Goal: Task Accomplishment & Management: Manage account settings

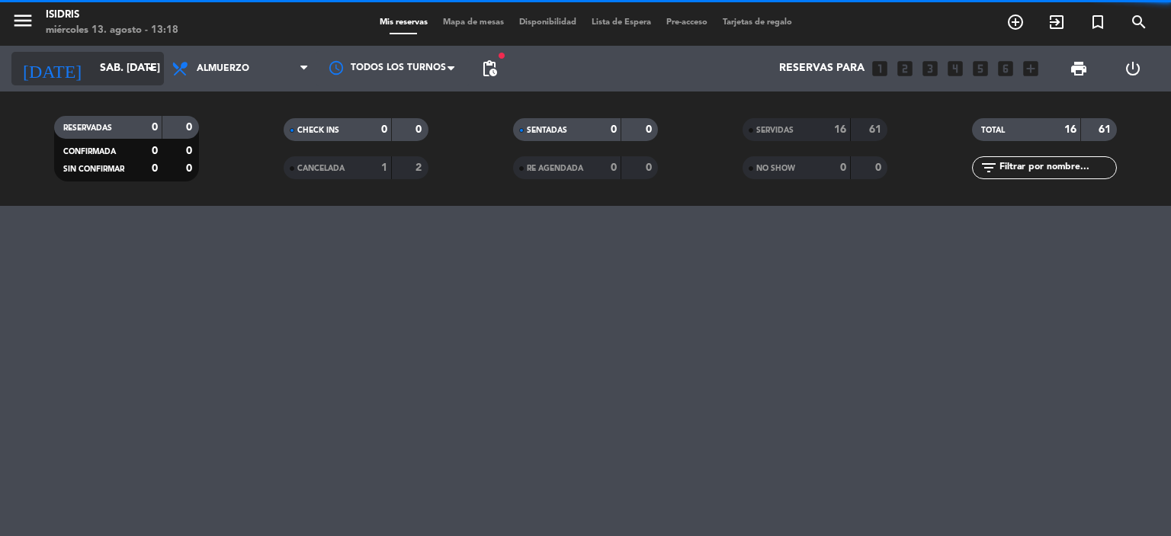
click at [104, 76] on input "sáb. [DATE]" at bounding box center [164, 68] width 145 height 27
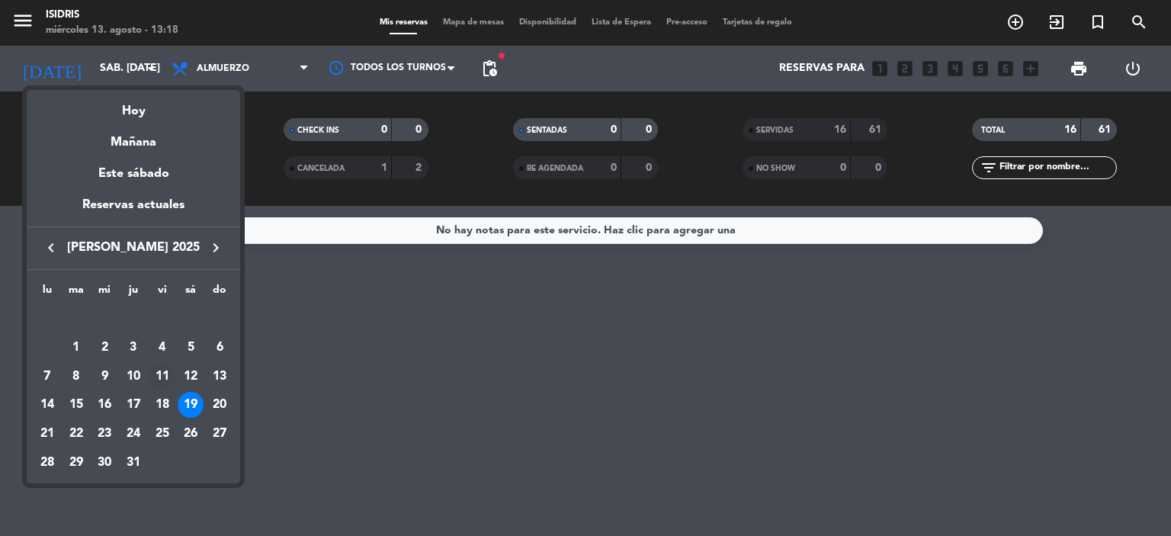
click at [168, 374] on div "11" at bounding box center [162, 377] width 26 height 26
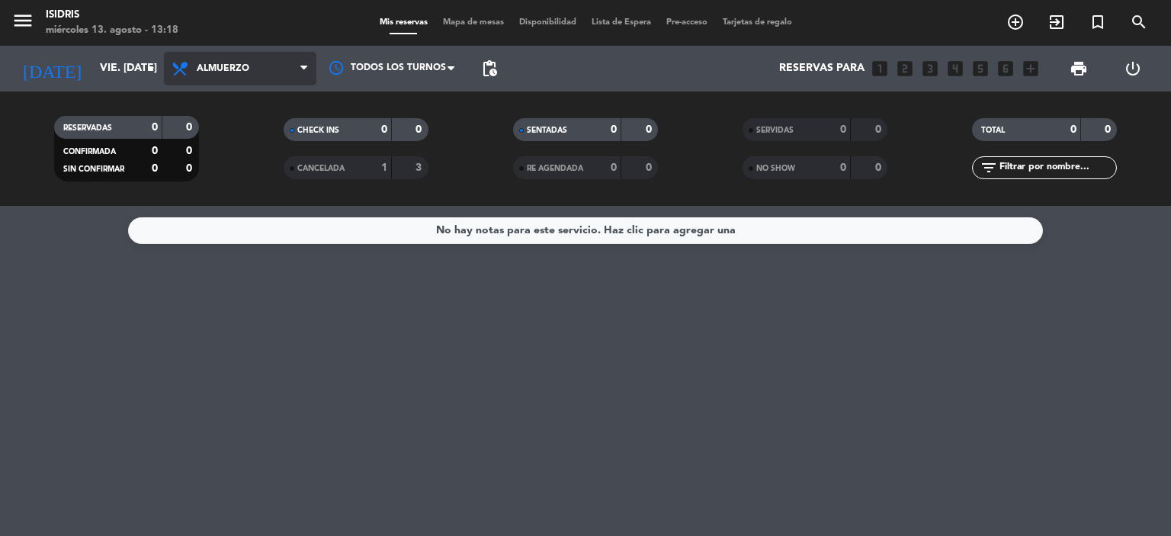
click at [242, 69] on span "Almuerzo" at bounding box center [223, 68] width 53 height 11
click at [249, 212] on ng-component "menu isidris miércoles 13. agosto - 13:18 Mis reservas Mapa de mesas Disponibil…" at bounding box center [585, 268] width 1171 height 536
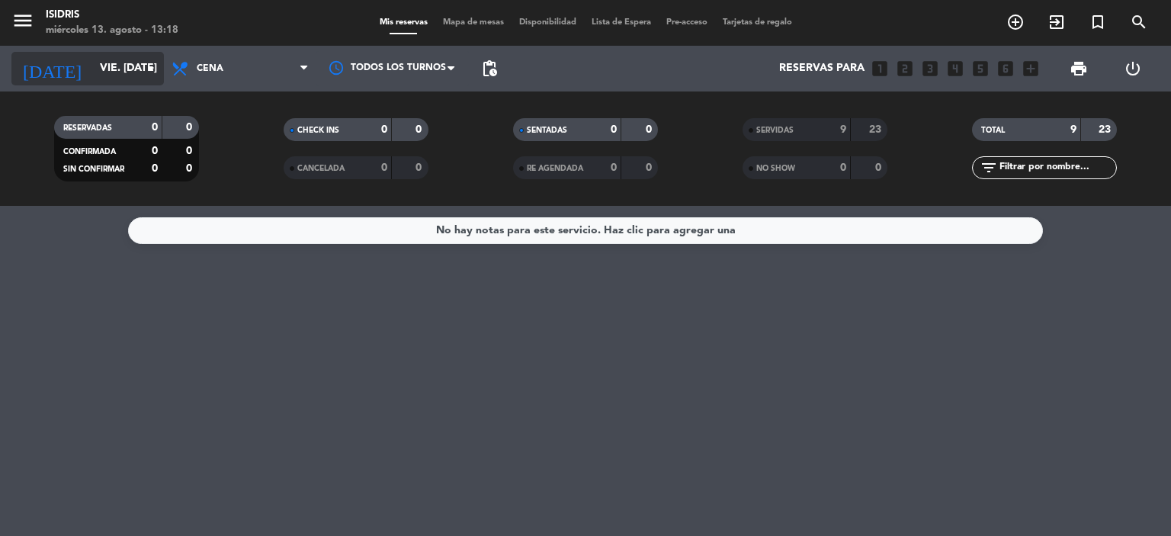
click at [92, 81] on input "vie. [DATE]" at bounding box center [164, 68] width 145 height 27
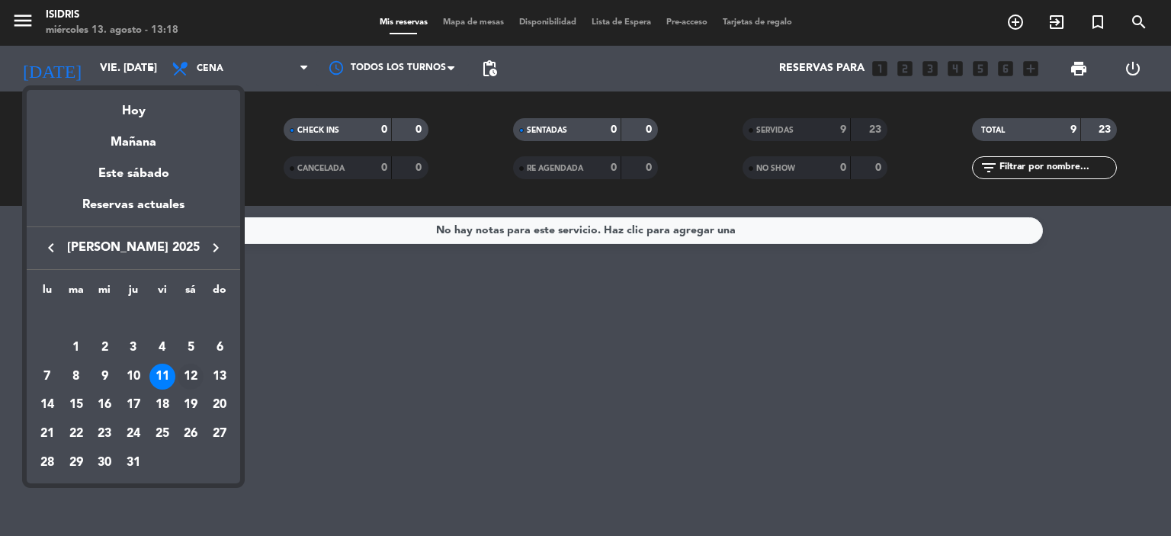
click at [187, 374] on div "12" at bounding box center [191, 377] width 26 height 26
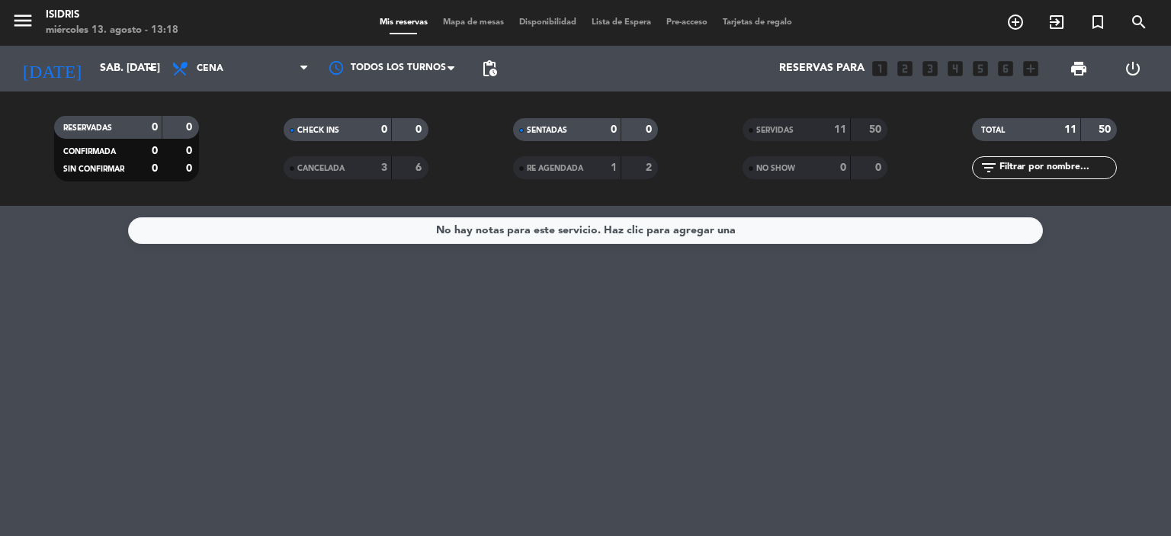
click at [869, 133] on strong "50" at bounding box center [876, 129] width 15 height 11
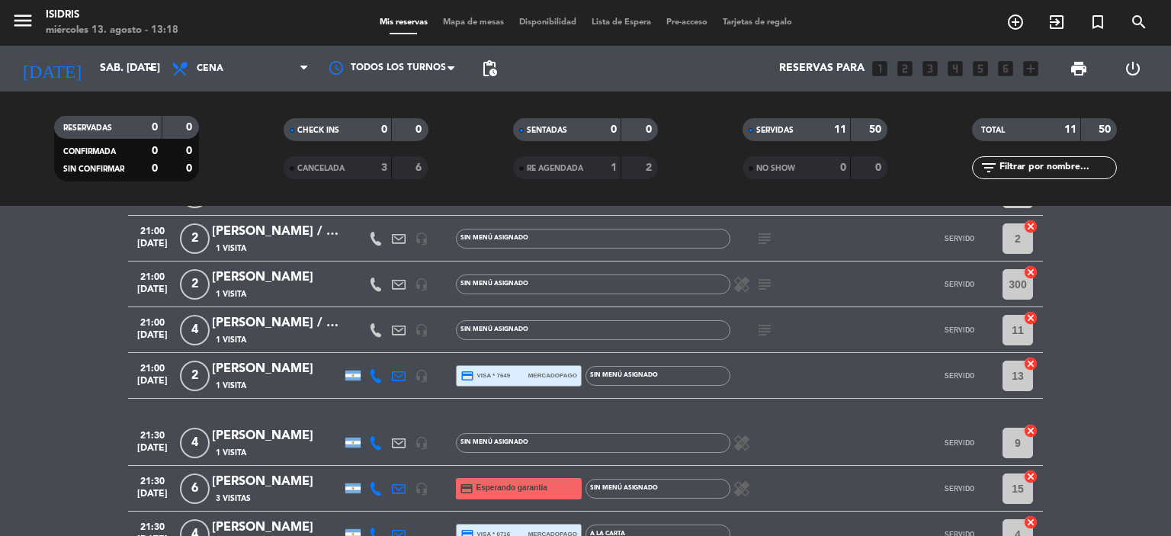
scroll to position [287, 0]
click at [92, 62] on input "sáb. [DATE]" at bounding box center [164, 68] width 145 height 27
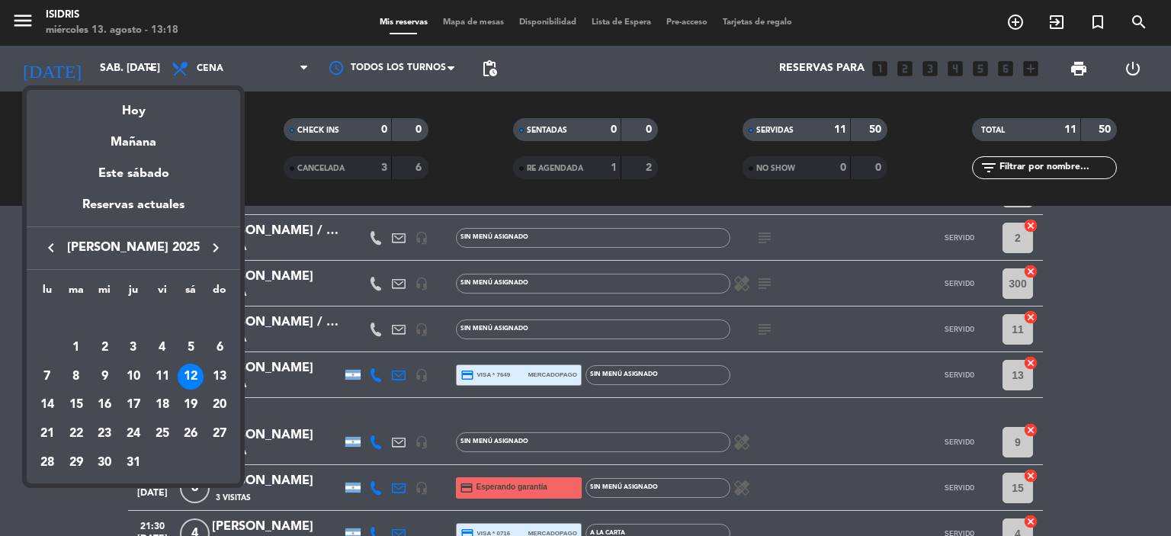
click at [214, 249] on icon "keyboard_arrow_right" at bounding box center [216, 248] width 18 height 18
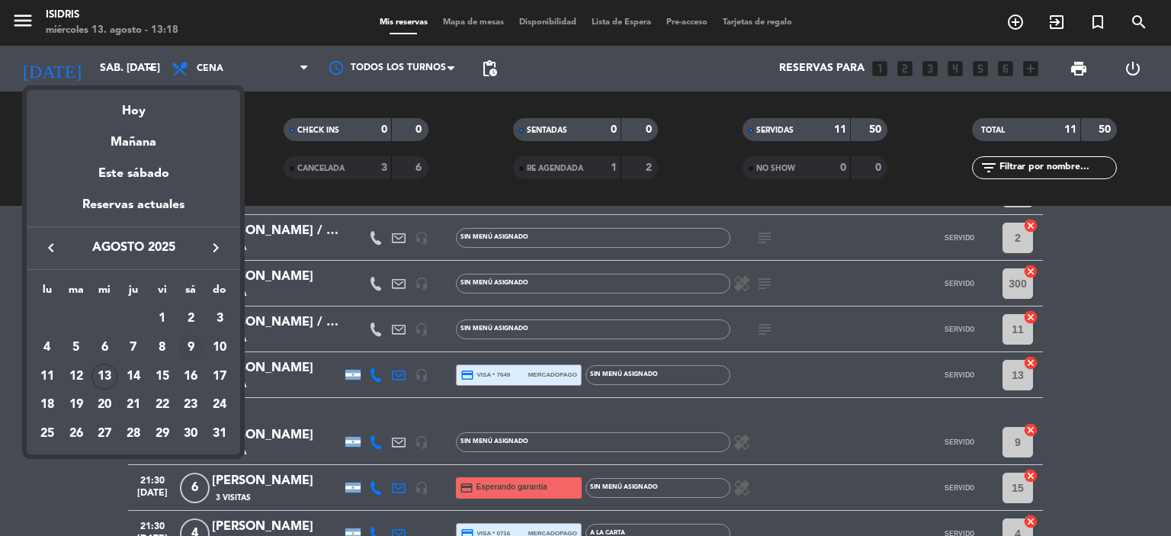
click at [185, 350] on div "9" at bounding box center [191, 348] width 26 height 26
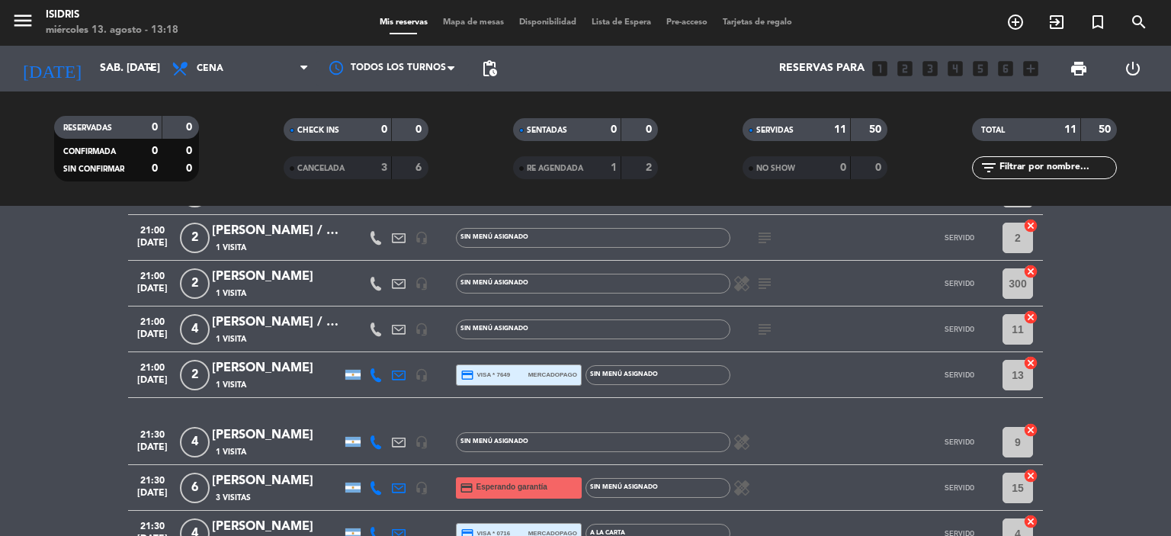
type input "sáb. 9 ago."
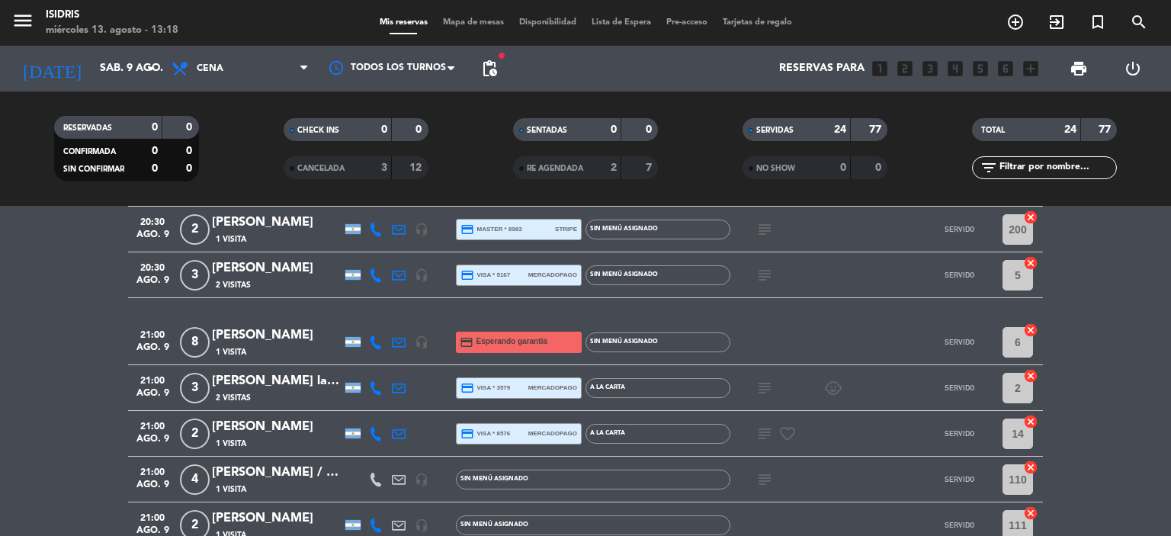
scroll to position [642, 0]
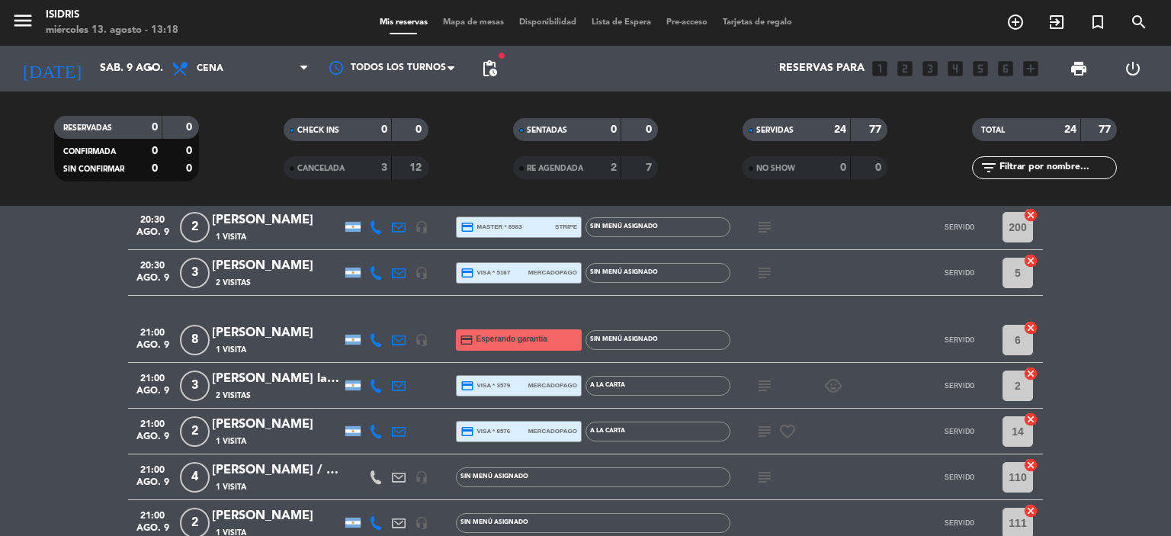
click at [285, 339] on div "[PERSON_NAME]" at bounding box center [277, 333] width 130 height 20
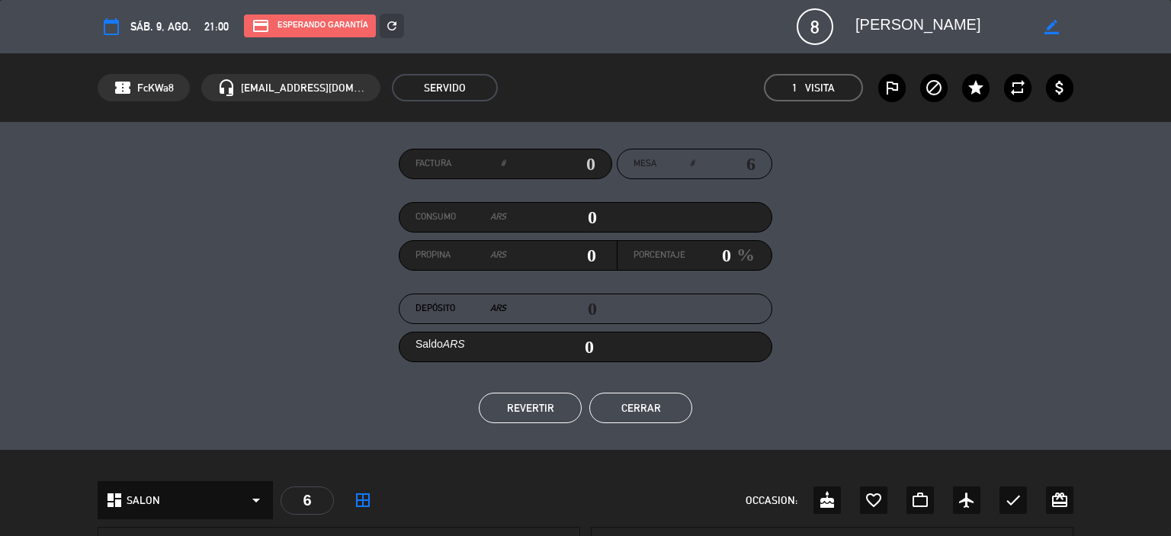
scroll to position [415, 0]
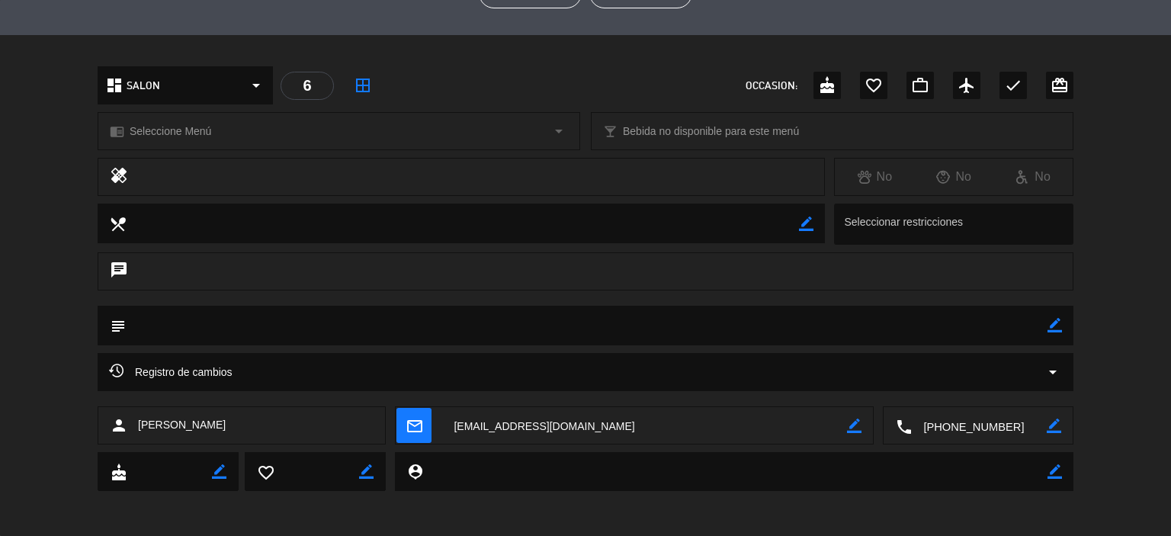
click at [387, 384] on div "Registro de cambios arrow_drop_down" at bounding box center [586, 372] width 976 height 38
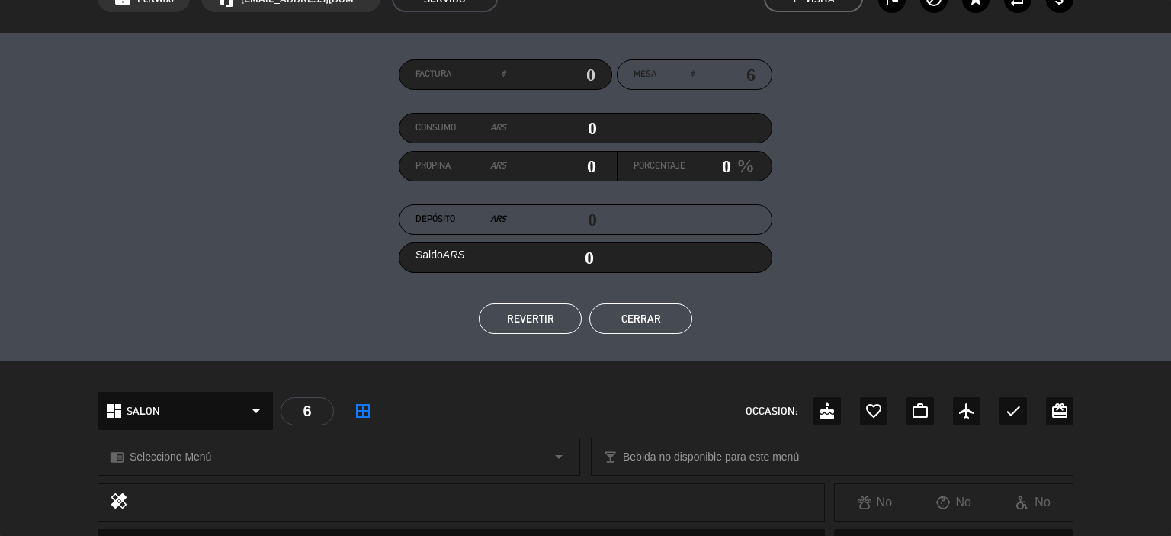
scroll to position [88, 0]
click at [663, 329] on button "Cerrar" at bounding box center [641, 319] width 103 height 31
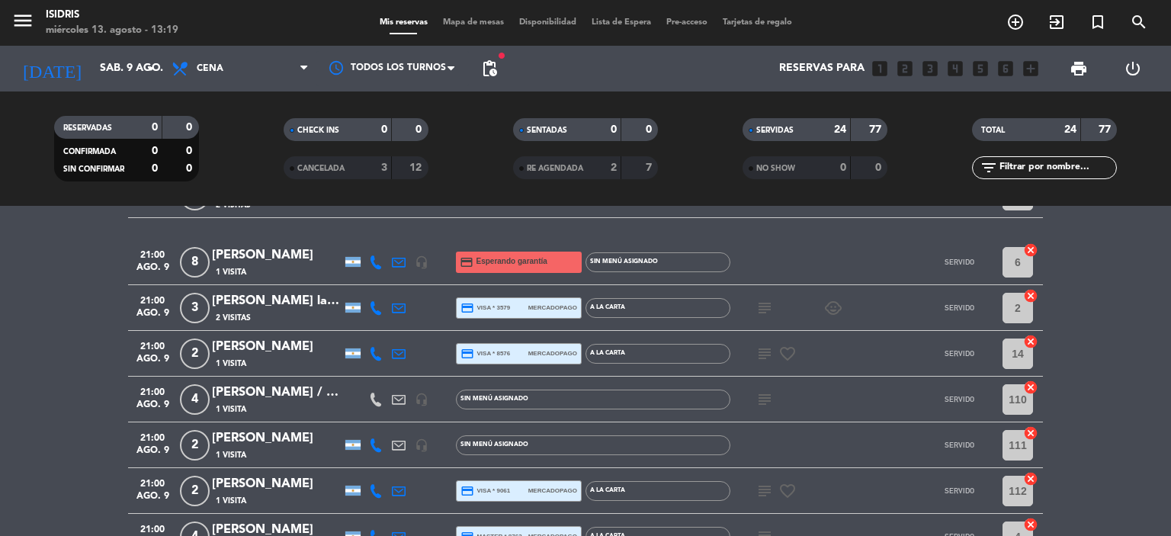
scroll to position [722, 0]
